Goal: Book appointment/travel/reservation

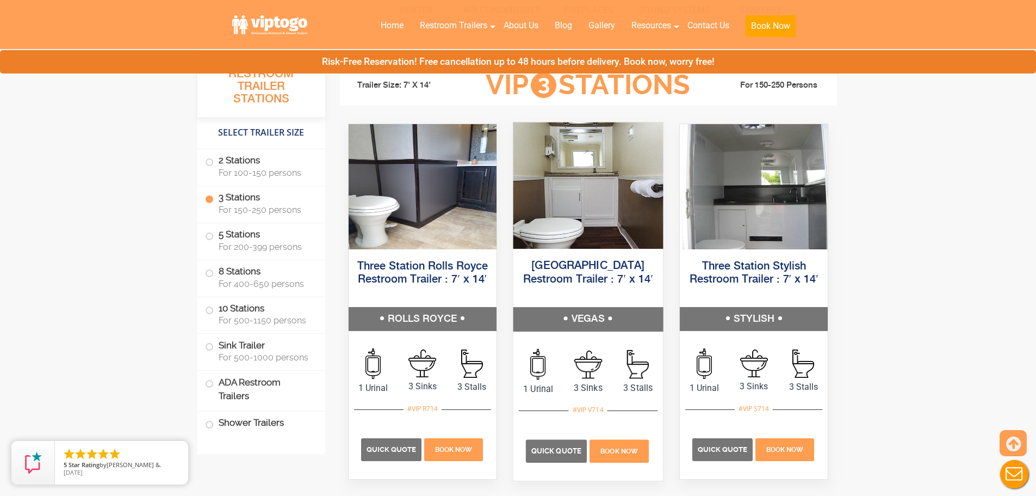
scroll to position [1197, 0]
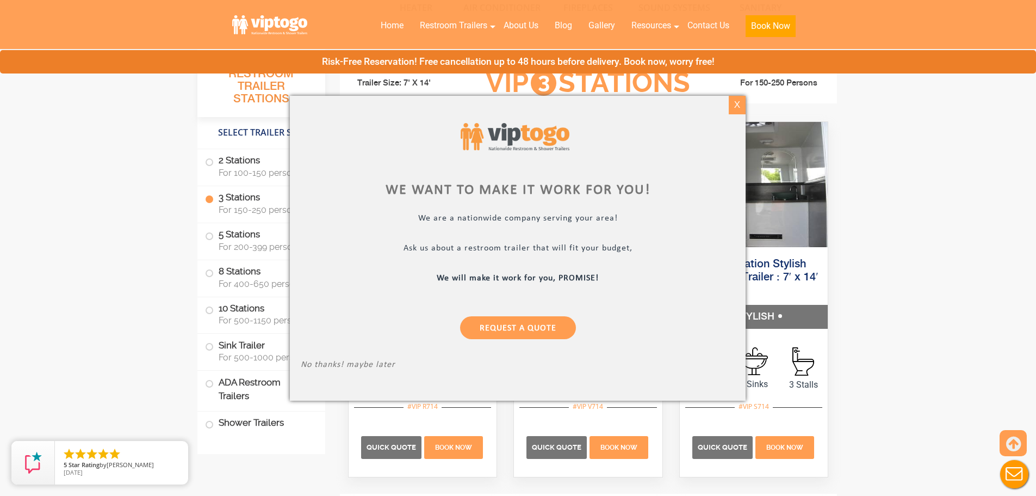
click at [740, 103] on div "X" at bounding box center [737, 105] width 17 height 18
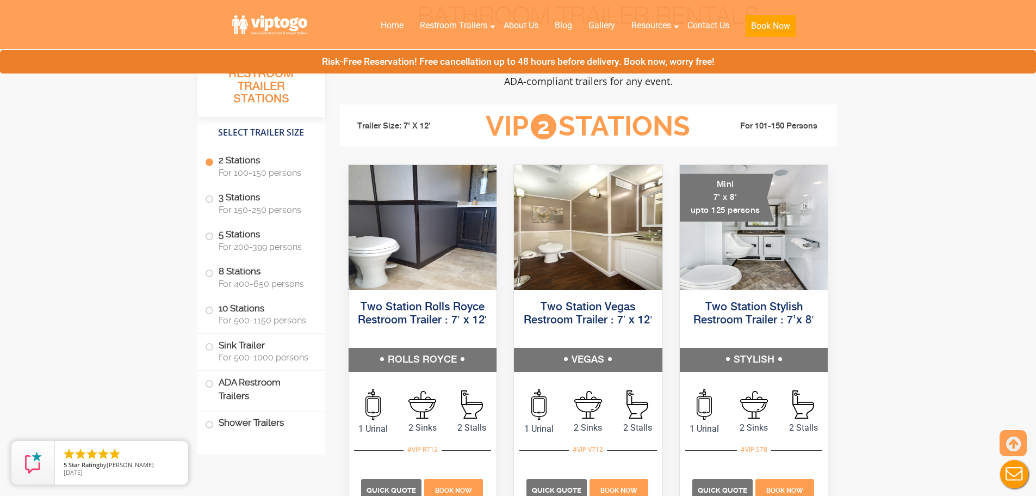
scroll to position [0, 0]
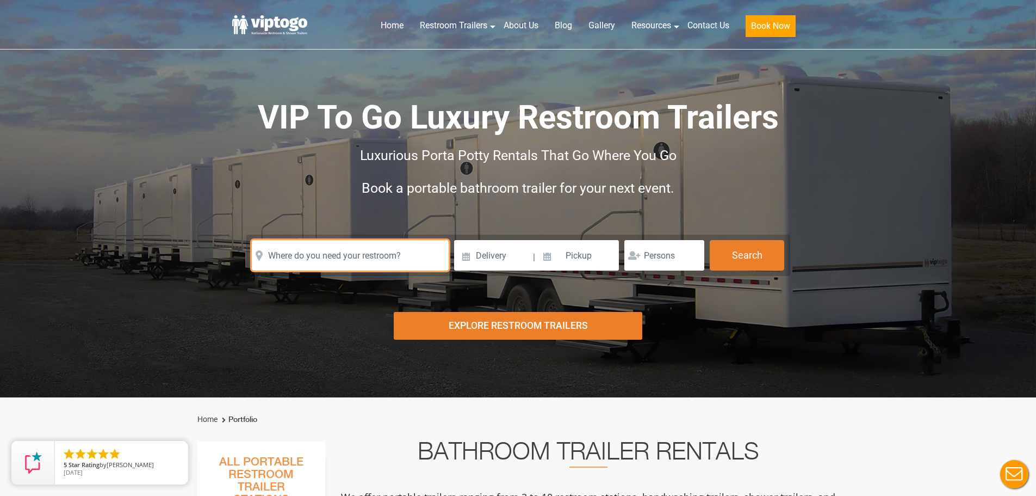
click at [346, 258] on input "text" at bounding box center [350, 255] width 197 height 30
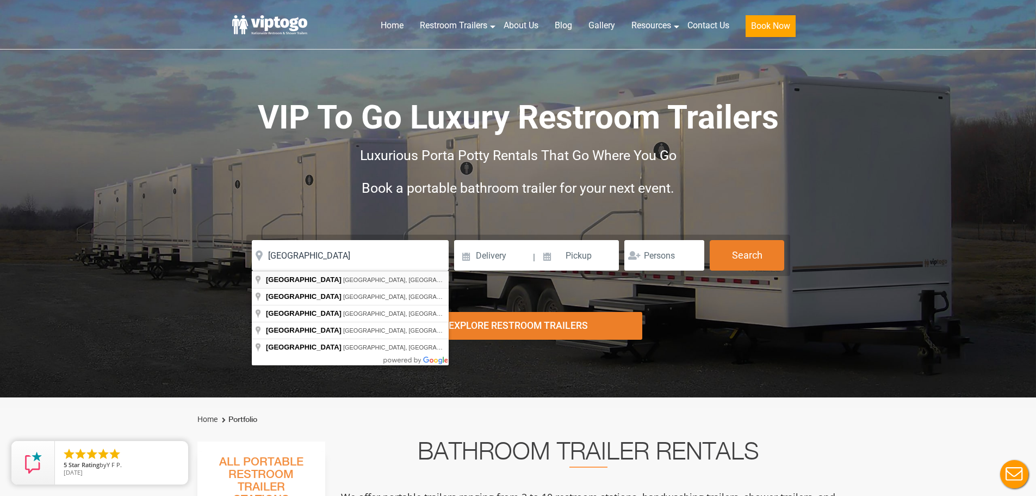
type input "Somerset, NJ, USA"
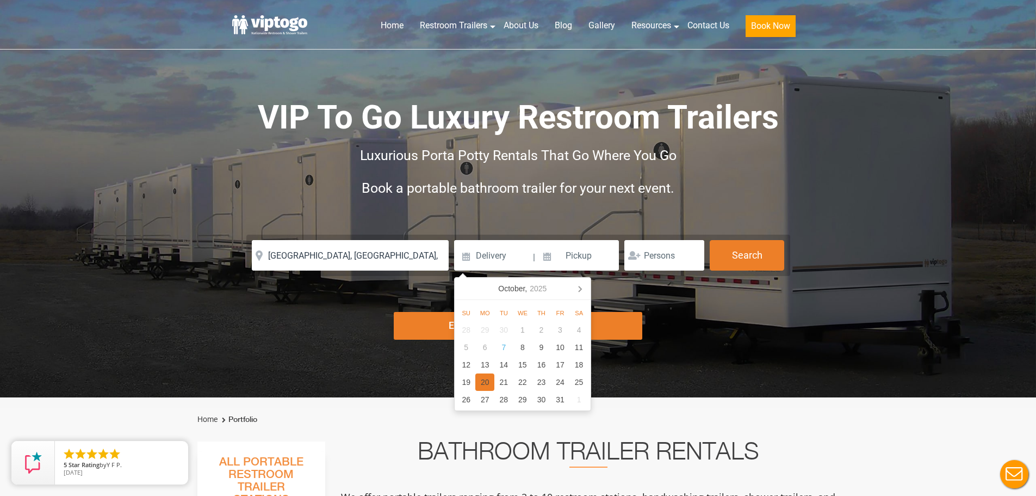
click at [491, 386] on div "20" at bounding box center [484, 381] width 19 height 17
type input "10/20/2025"
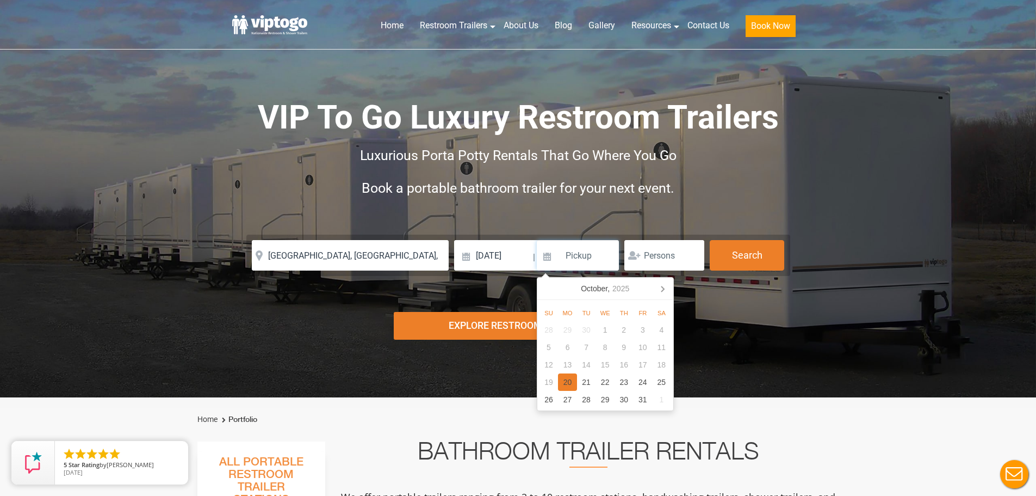
click at [562, 384] on div "20" at bounding box center [567, 381] width 19 height 17
type input "10/20/2025"
click at [768, 255] on button "Search" at bounding box center [747, 254] width 75 height 29
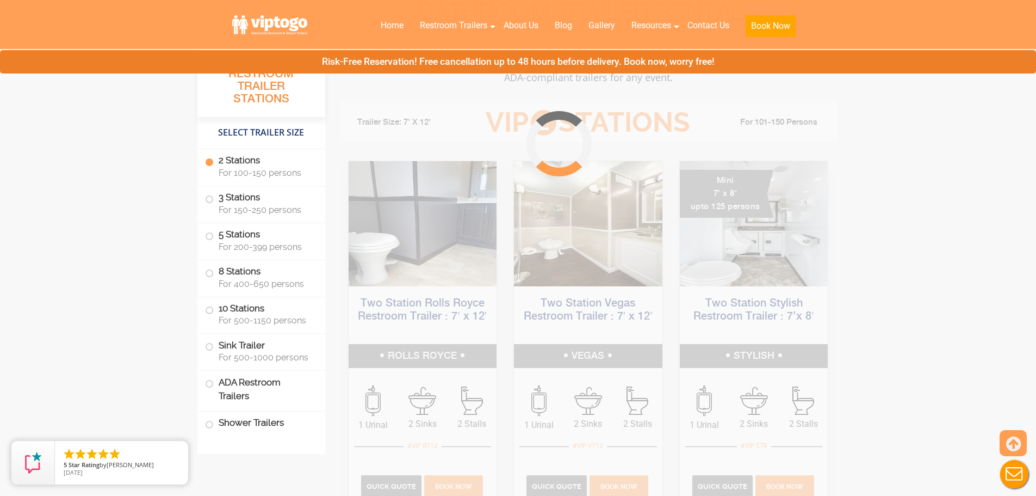
scroll to position [441, 0]
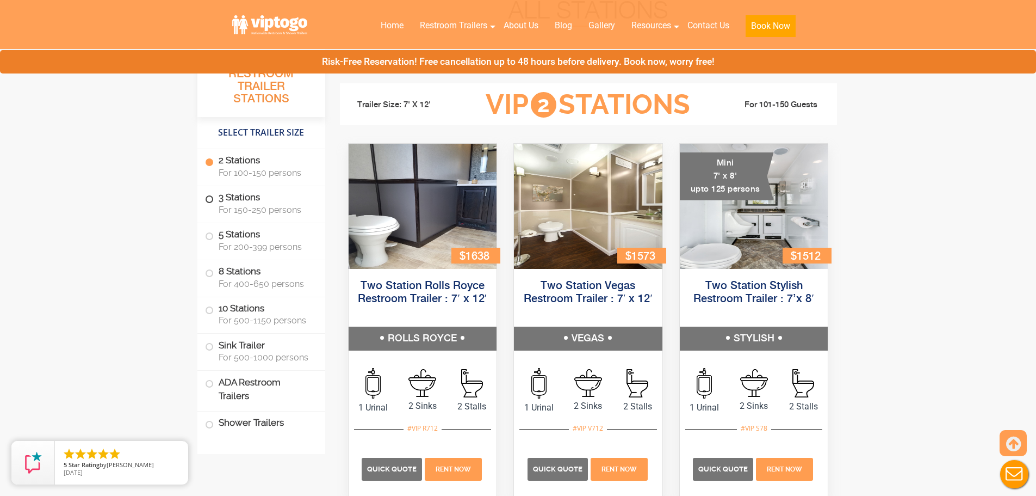
click at [265, 210] on span "For 150-250 persons" at bounding box center [266, 210] width 94 height 10
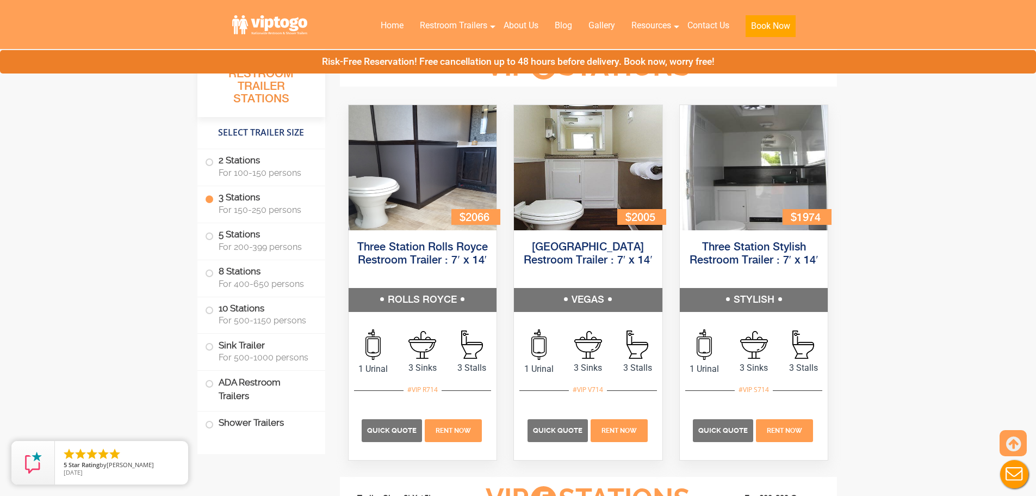
scroll to position [1198, 0]
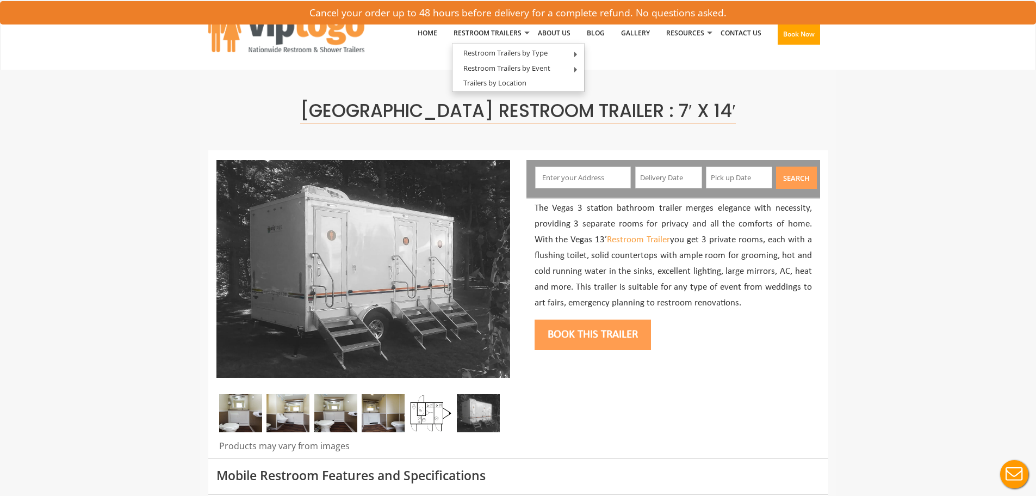
scroll to position [326, 0]
